Goal: Information Seeking & Learning: Learn about a topic

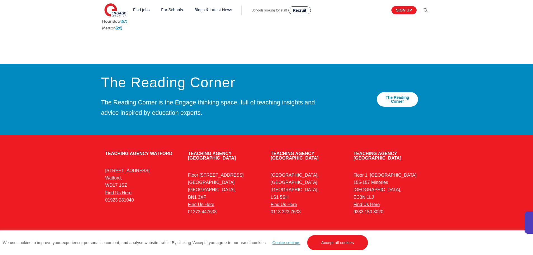
scroll to position [1261, 0]
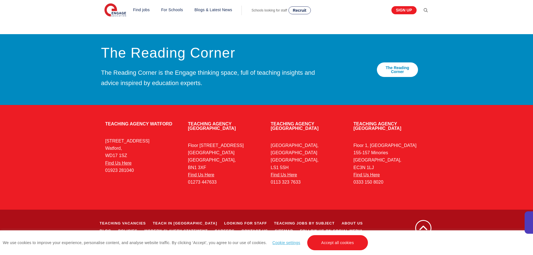
drag, startPoint x: 447, startPoint y: 116, endPoint x: 443, endPoint y: 188, distance: 72.3
click at [356, 242] on link "Accept all cookies" at bounding box center [337, 242] width 61 height 15
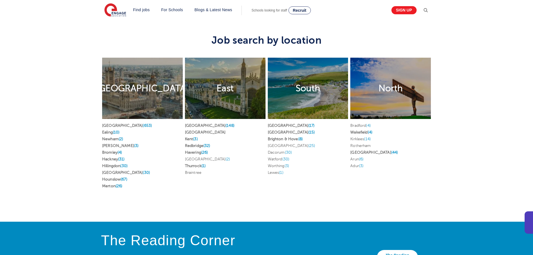
scroll to position [0, 0]
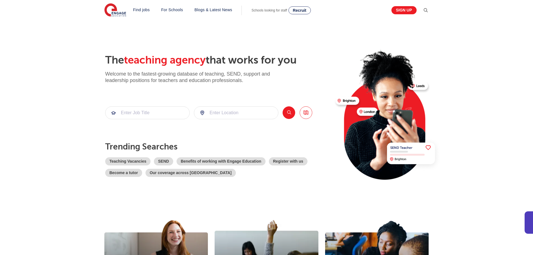
drag, startPoint x: 72, startPoint y: 223, endPoint x: 93, endPoint y: 31, distance: 193.8
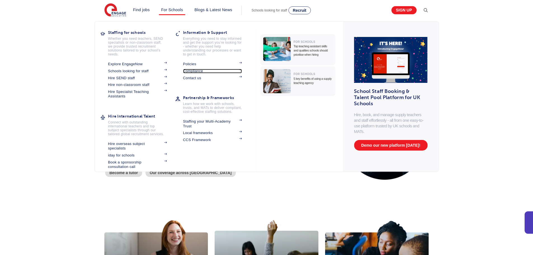
click at [194, 70] on link "Compliance" at bounding box center [212, 71] width 59 height 4
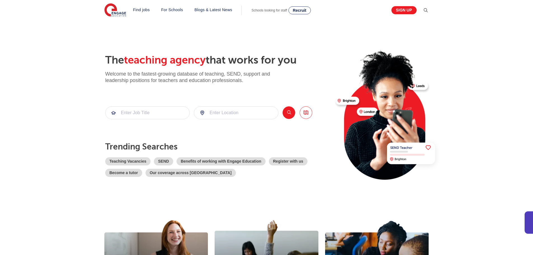
click at [491, 105] on section "The teaching agency that works for you Welcome to the fastest-growing database …" at bounding box center [266, 112] width 533 height 185
drag, startPoint x: 470, startPoint y: 188, endPoint x: 429, endPoint y: 32, distance: 161.3
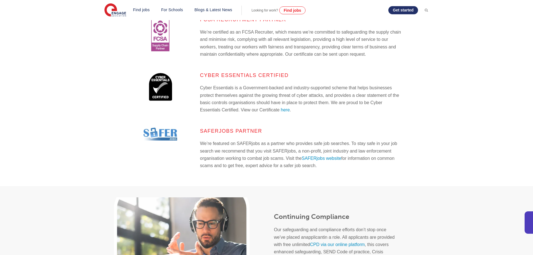
scroll to position [124, 0]
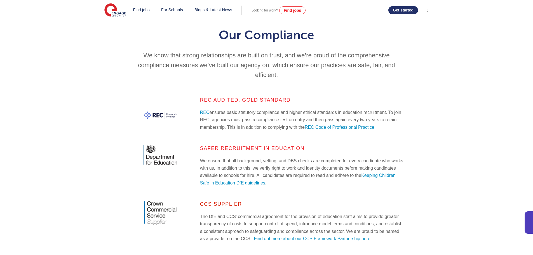
drag, startPoint x: 96, startPoint y: 132, endPoint x: 129, endPoint y: -32, distance: 166.9
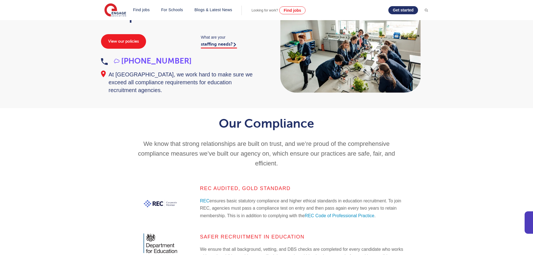
scroll to position [56, 0]
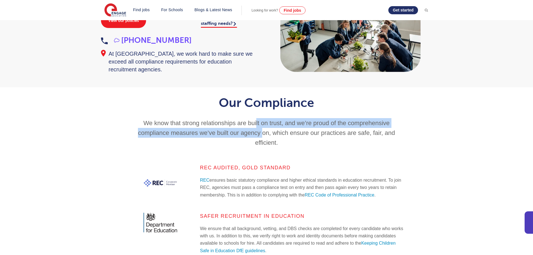
drag, startPoint x: 350, startPoint y: 148, endPoint x: 252, endPoint y: 130, distance: 99.6
click at [253, 129] on p "We know that strong relationships are built on trust, and we’re proud of the co…" at bounding box center [266, 132] width 275 height 29
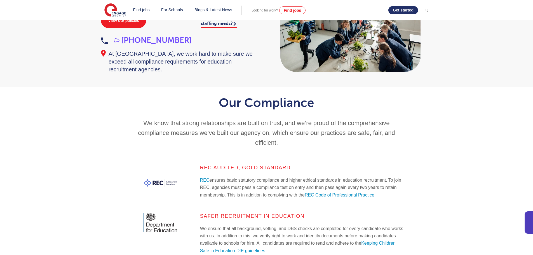
click at [252, 130] on p "We know that strong relationships are built on trust, and we’re proud of the co…" at bounding box center [266, 132] width 275 height 29
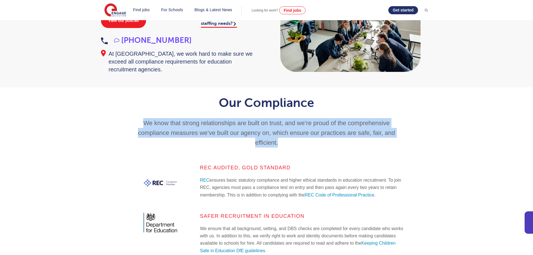
click at [252, 130] on p "We know that strong relationships are built on trust, and we’re proud of the co…" at bounding box center [266, 132] width 275 height 29
click at [283, 131] on p "We know that strong relationships are built on trust, and we’re proud of the co…" at bounding box center [266, 132] width 275 height 29
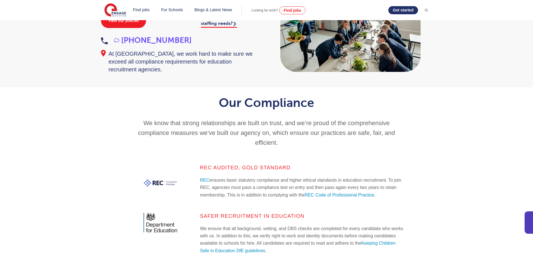
click at [289, 133] on p "We know that strong relationships are built on trust, and we’re proud of the co…" at bounding box center [266, 132] width 275 height 29
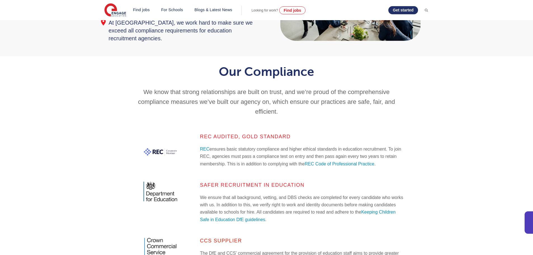
scroll to position [140, 0]
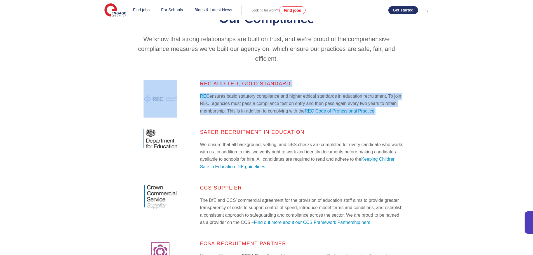
drag, startPoint x: 250, startPoint y: 121, endPoint x: 167, endPoint y: 93, distance: 87.9
click at [167, 93] on div "REC Audited, Gold Standard REC ensures basic statutory compliance and higher et…" at bounding box center [266, 100] width 283 height 40
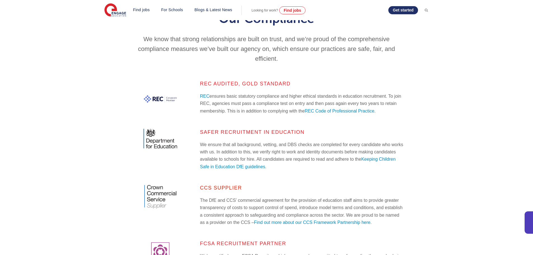
click at [181, 74] on div "REC Audited, Gold Standard REC ensures basic statutory compliance and higher et…" at bounding box center [266, 239] width 533 height 341
drag, startPoint x: 454, startPoint y: 71, endPoint x: 364, endPoint y: 52, distance: 91.8
click at [364, 52] on p "We know that strong relationships are built on trust, and we’re proud of the co…" at bounding box center [266, 48] width 275 height 29
click at [365, 54] on p "We know that strong relationships are built on trust, and we’re proud of the co…" at bounding box center [266, 48] width 275 height 29
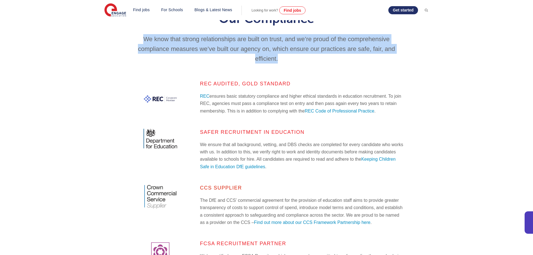
click at [365, 54] on p "We know that strong relationships are built on trust, and we’re proud of the co…" at bounding box center [266, 48] width 275 height 29
click at [382, 58] on p "We know that strong relationships are built on trust, and we’re proud of the co…" at bounding box center [266, 48] width 275 height 29
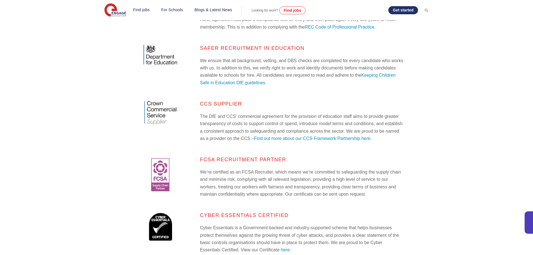
click at [423, 55] on div "REC Audited, Gold Standard REC ensures basic statutory compliance and higher et…" at bounding box center [267, 155] width 340 height 319
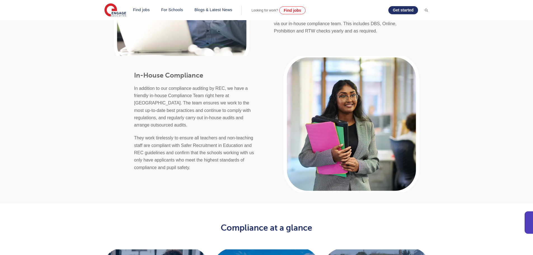
scroll to position [0, 0]
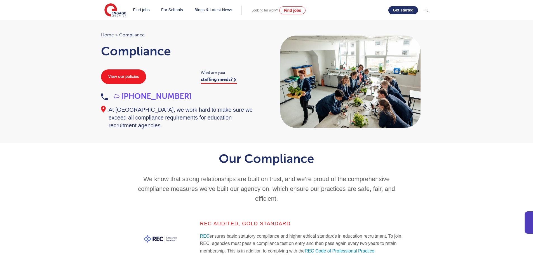
drag, startPoint x: 440, startPoint y: 182, endPoint x: 394, endPoint y: -10, distance: 197.6
